Goal: Task Accomplishment & Management: Use online tool/utility

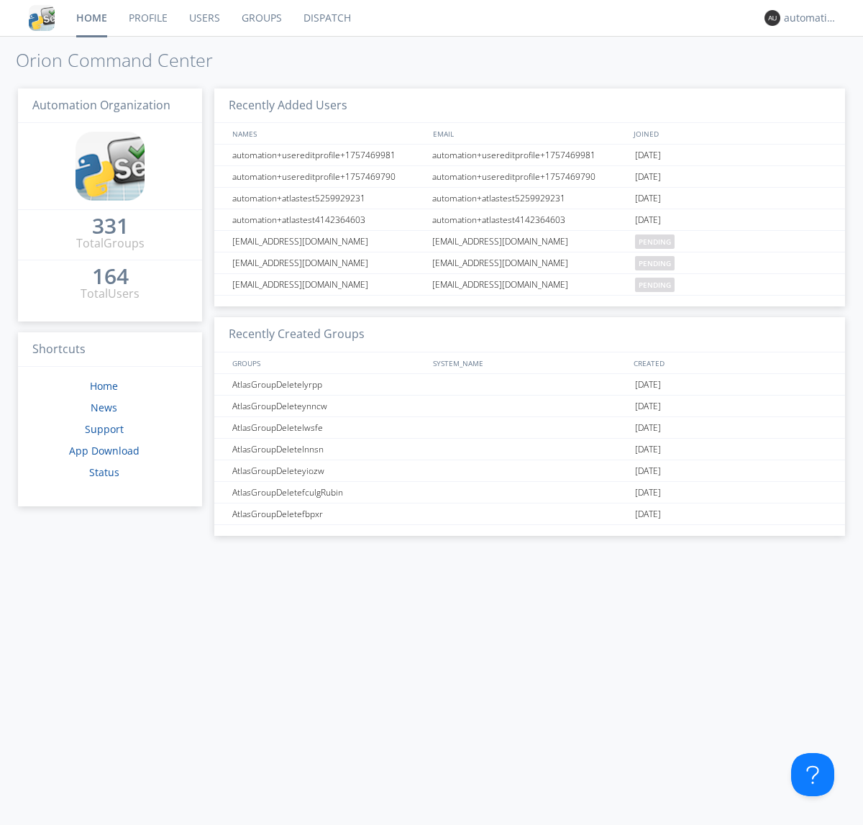
click at [326, 18] on link "Dispatch" at bounding box center [327, 18] width 69 height 36
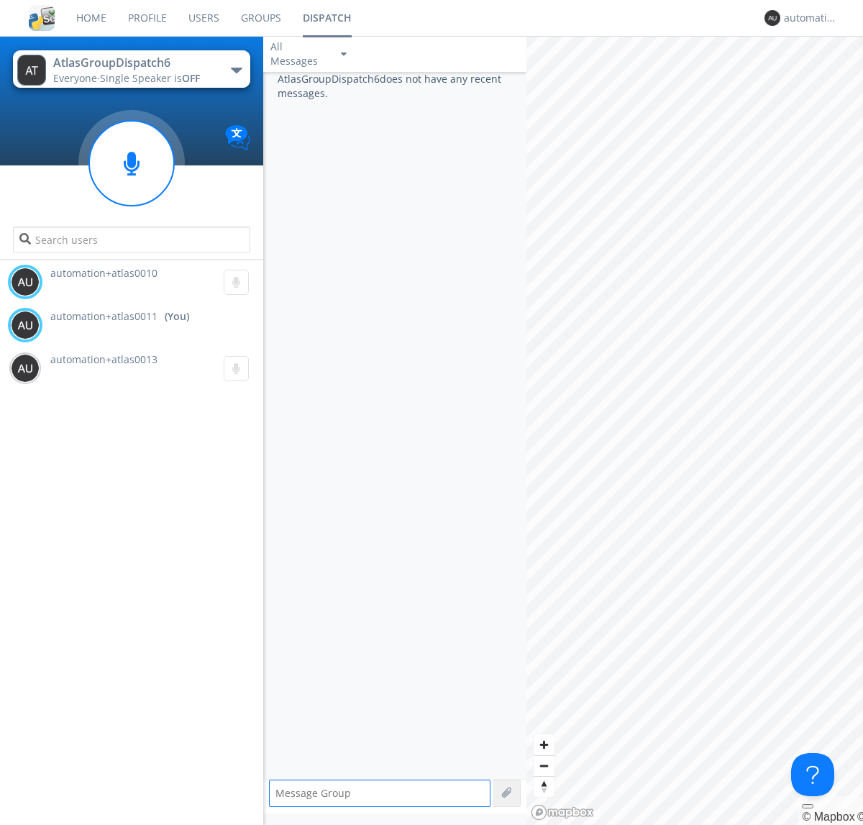
click at [236, 70] on div "button" at bounding box center [237, 71] width 12 height 6
click at [0, 0] on span "AtlasGroupDispatch5" at bounding box center [0, 0] width 0 height 0
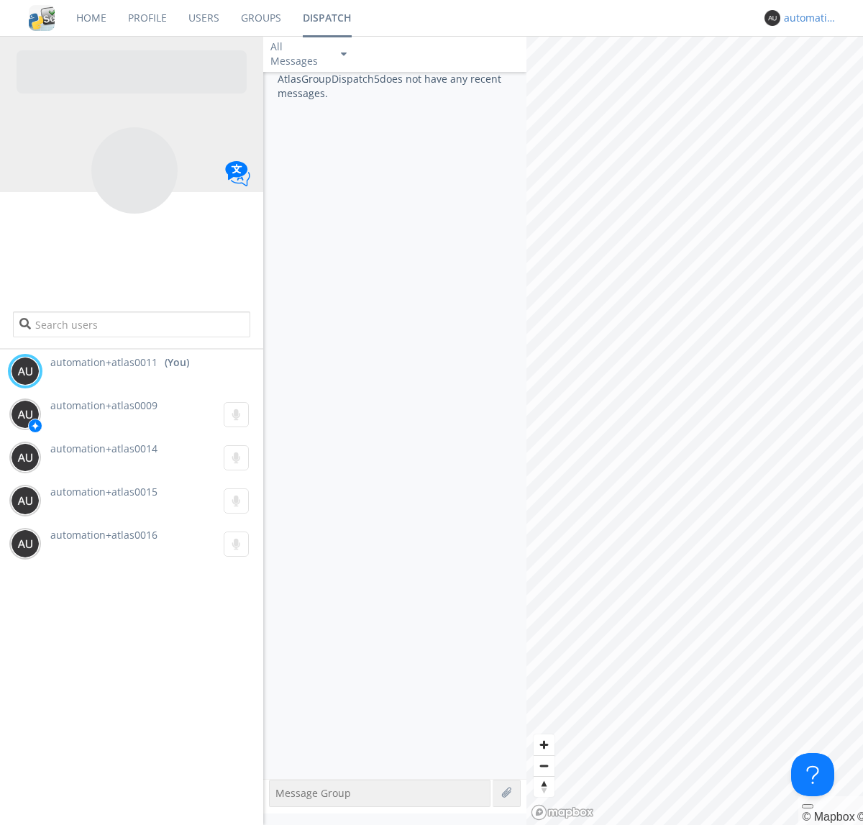
click at [807, 18] on div "automation+atlas0011" at bounding box center [811, 18] width 54 height 14
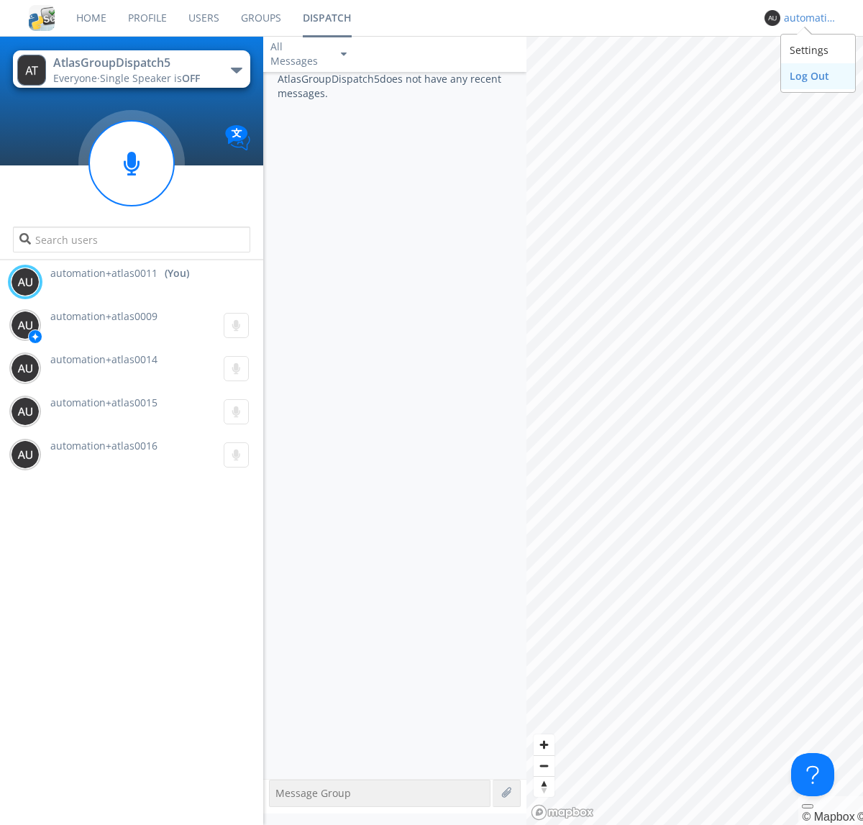
click at [818, 76] on div "Log Out" at bounding box center [818, 76] width 74 height 26
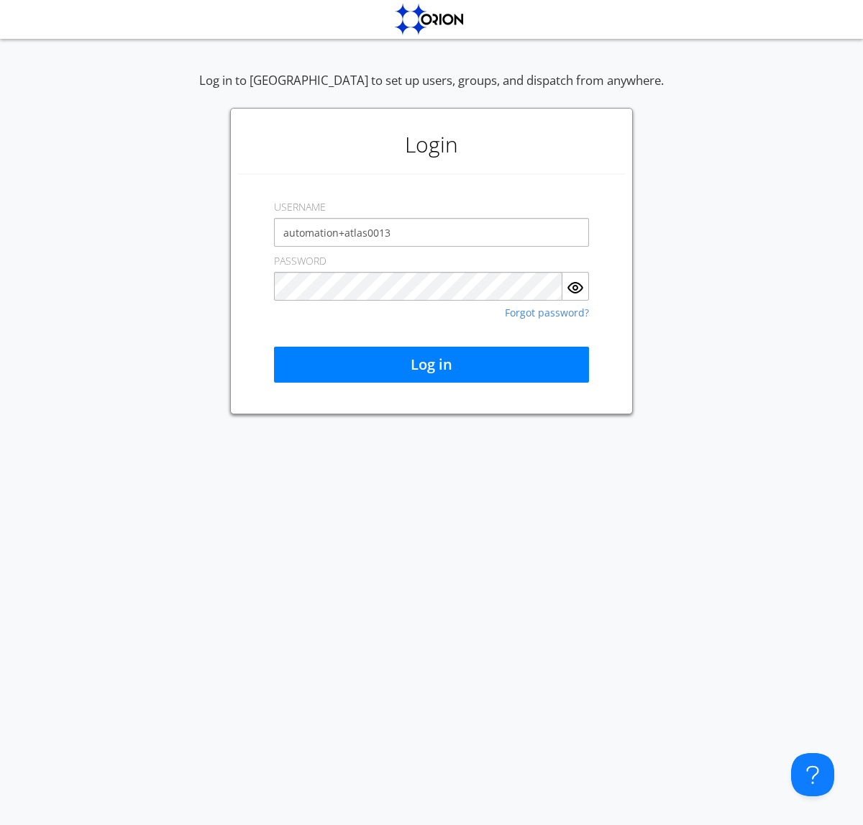
type input "automation+atlas0013"
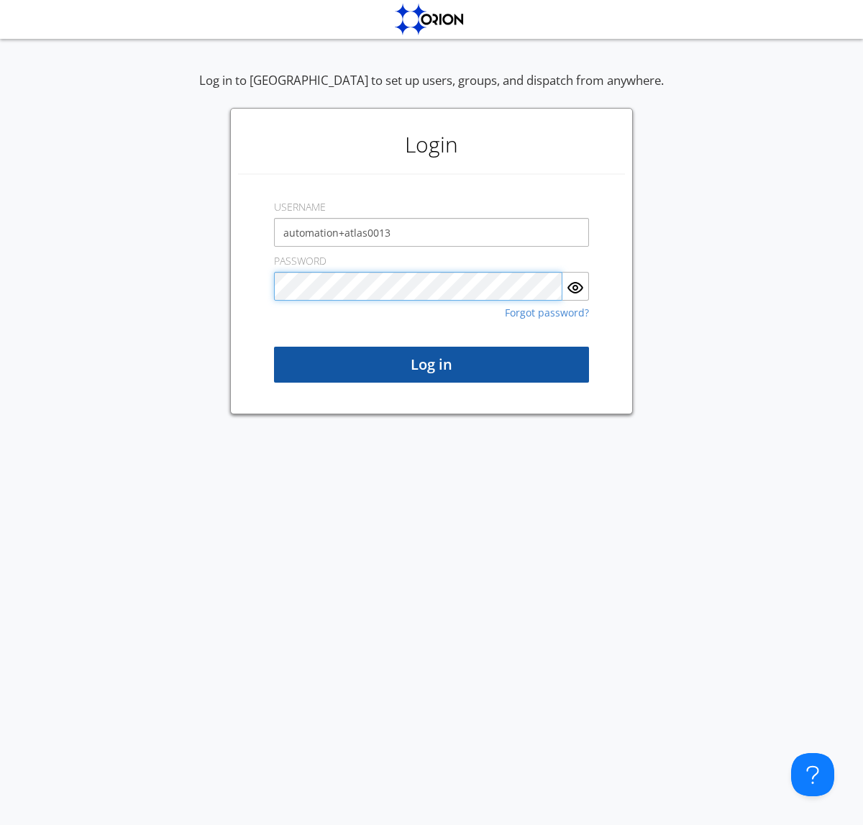
click at [432, 365] on button "Log in" at bounding box center [431, 365] width 315 height 36
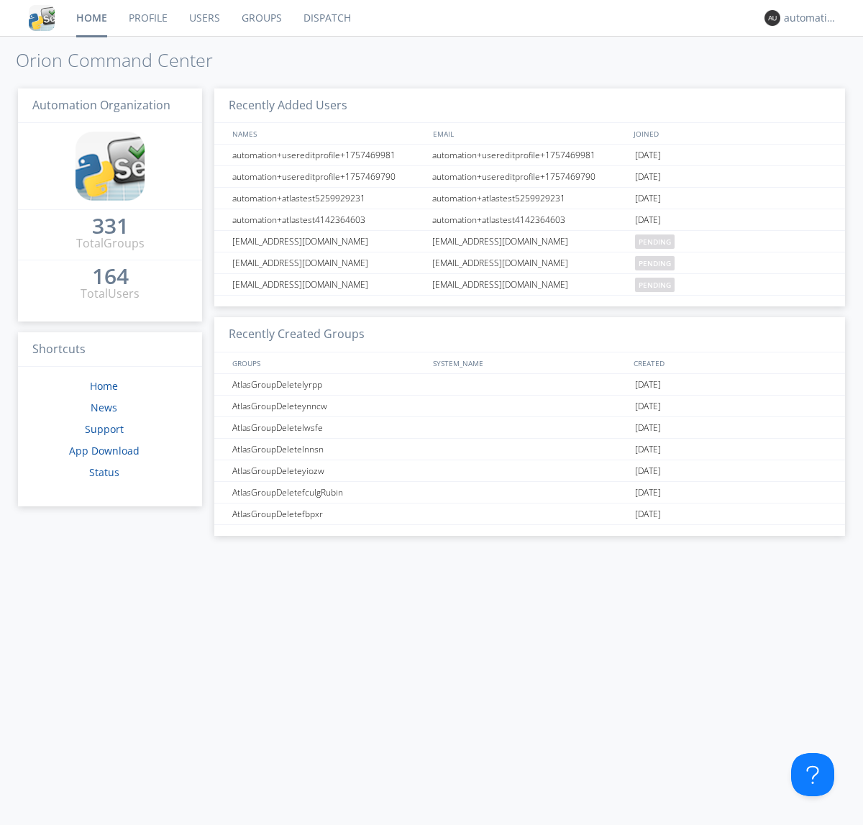
click at [326, 18] on link "Dispatch" at bounding box center [327, 18] width 69 height 36
